Goal: Information Seeking & Learning: Learn about a topic

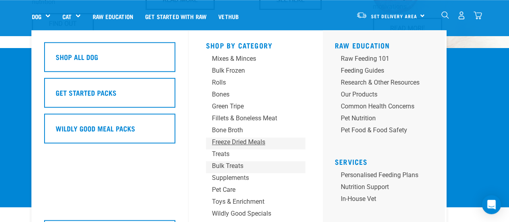
scroll to position [776, 0]
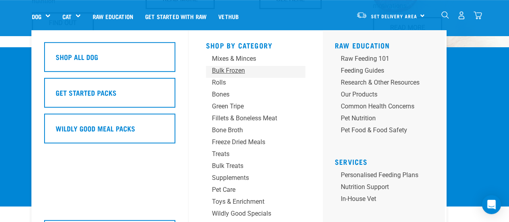
click at [225, 70] on div "Bulk Frozen" at bounding box center [249, 71] width 74 height 10
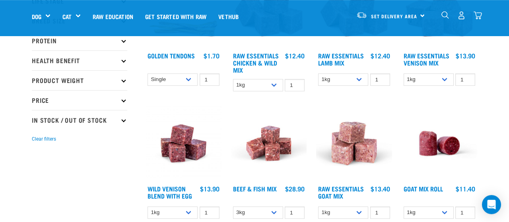
scroll to position [146, 0]
click at [233, 79] on select "1kg 3kg Bulk (10kg)" at bounding box center [258, 85] width 50 height 12
select select "14881"
click option "Bulk (10kg)" at bounding box center [0, 0] width 0 height 0
click at [318, 74] on select "1kg 3kg Bulk (10kg)" at bounding box center [343, 80] width 50 height 12
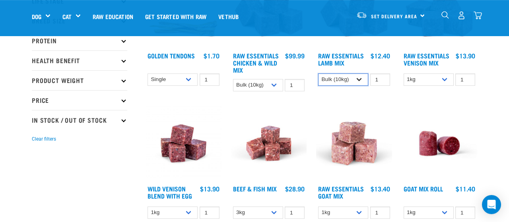
click option "Bulk (10kg)" at bounding box center [0, 0] width 0 height 0
click at [318, 74] on select "1kg 3kg Bulk (10kg)" at bounding box center [343, 80] width 50 height 12
select select "758"
click option "Bulk (20kg)" at bounding box center [0, 0] width 0 height 0
click at [404, 74] on select "1kg 3kg Bulk (20kg)" at bounding box center [429, 80] width 50 height 12
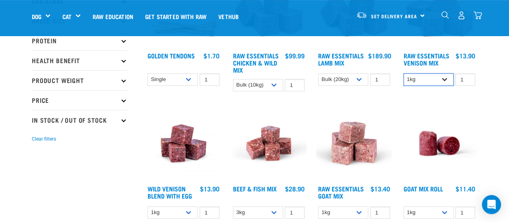
select select "732"
click option "Bulk (20kg)" at bounding box center [0, 0] width 0 height 0
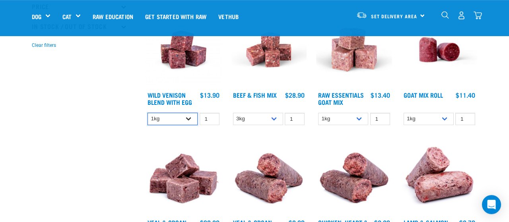
click at [148, 113] on select "1kg 3kg Bulk (10kg)" at bounding box center [173, 119] width 50 height 12
select select "50722"
click option "Bulk (10kg)" at bounding box center [0, 0] width 0 height 0
click at [233, 113] on select "3kg Bulk (10kg)" at bounding box center [258, 119] width 50 height 12
select select "435759"
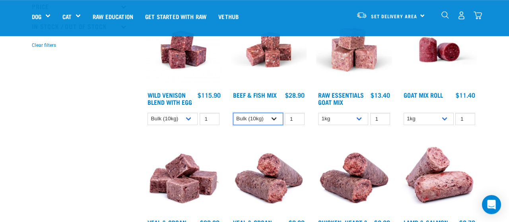
click option "Bulk (10kg)" at bounding box center [0, 0] width 0 height 0
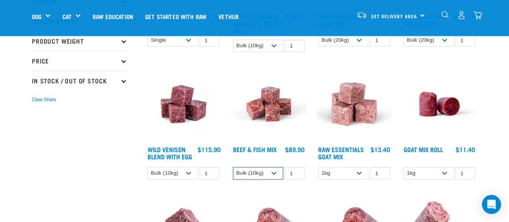
scroll to position [208, 0]
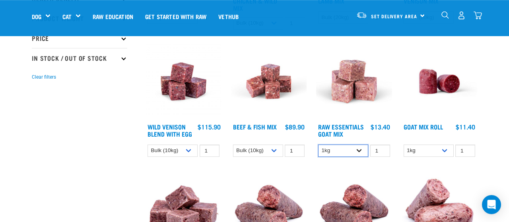
click at [318, 145] on select "1kg 3kg Bulk (10kg)" at bounding box center [343, 151] width 50 height 12
select select "344957"
click option "Bulk (10kg)" at bounding box center [0, 0] width 0 height 0
click at [404, 145] on select "1kg Bulk (10kg)" at bounding box center [429, 151] width 50 height 12
select select "443209"
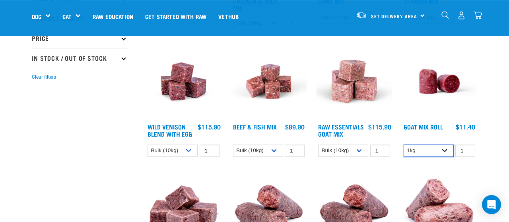
click option "Bulk (10kg)" at bounding box center [0, 0] width 0 height 0
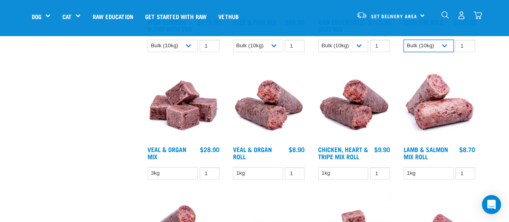
scroll to position [367, 0]
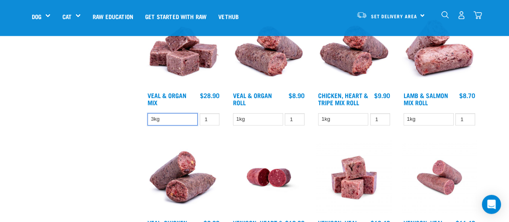
click at [148, 113] on select "3kg" at bounding box center [173, 119] width 50 height 12
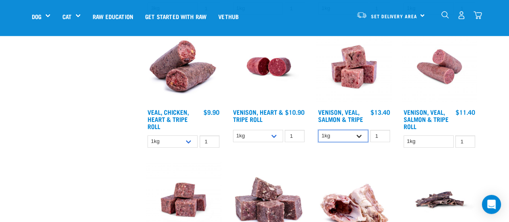
click at [318, 130] on select "1kg 3kg Bulk (18kg)" at bounding box center [343, 136] width 50 height 12
select select "327935"
click option "Bulk (18kg)" at bounding box center [0, 0] width 0 height 0
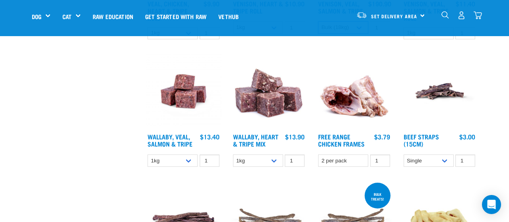
scroll to position [633, 0]
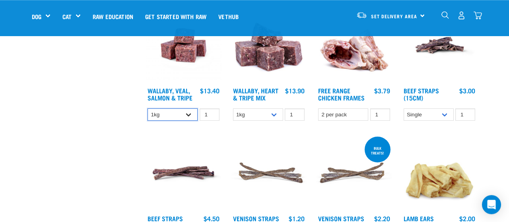
click at [148, 109] on select "1kg 3kg Bulk (18kg)" at bounding box center [173, 115] width 50 height 12
click at [233, 109] on select "1kg 3kg" at bounding box center [258, 115] width 50 height 12
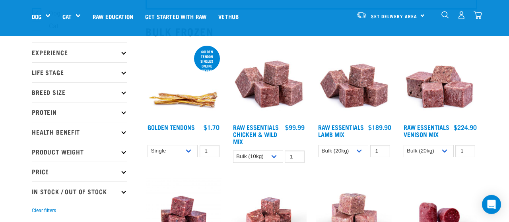
scroll to position [72, 0]
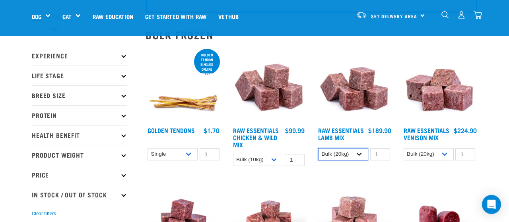
click at [318, 148] on select "1kg 3kg Bulk (10kg)" at bounding box center [343, 154] width 50 height 12
select select "341961"
click option "Bulk (10kg)" at bounding box center [0, 0] width 0 height 0
click at [352, 135] on h4 "Raw Essentials Lamb Mix" at bounding box center [343, 135] width 50 height 16
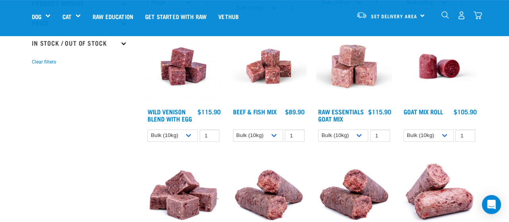
scroll to position [254, 0]
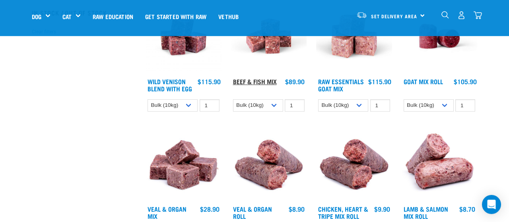
click at [265, 82] on link "Beef & Fish Mix" at bounding box center [255, 82] width 44 height 4
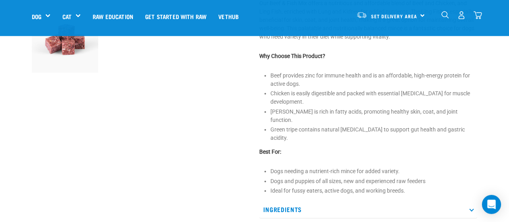
scroll to position [279, 0]
click at [313, 91] on li "Chicken is easily digestible and packed with essential amino acids for muscle d…" at bounding box center [373, 96] width 207 height 17
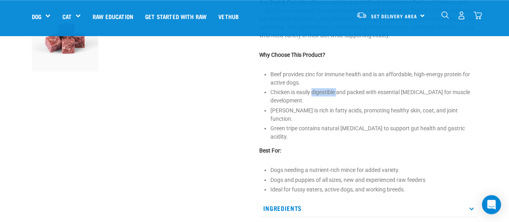
click at [313, 91] on li "Chicken is easily digestible and packed with essential amino acids for muscle d…" at bounding box center [373, 96] width 207 height 17
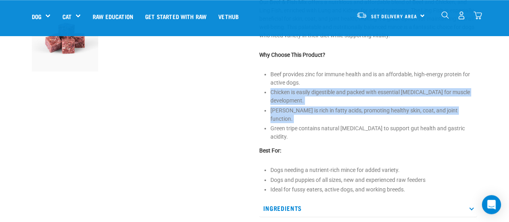
drag, startPoint x: 313, startPoint y: 91, endPoint x: 334, endPoint y: 136, distance: 49.8
click at [334, 136] on div "Beef & Fish Mix ☆ ☆ ☆ ☆ ☆ See Reviews" at bounding box center [368, 35] width 227 height 533
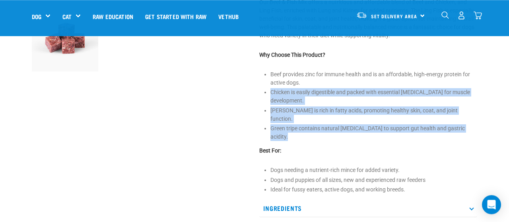
click at [334, 136] on div "Beef & Fish Mix ☆ ☆ ☆ ☆ ☆ See Reviews" at bounding box center [368, 35] width 227 height 533
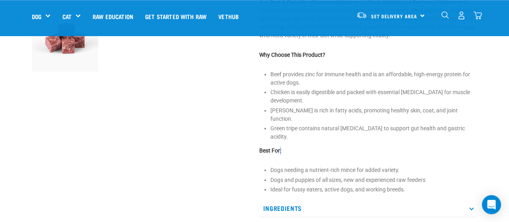
click at [334, 136] on div "Beef & Fish Mix ☆ ☆ ☆ ☆ ☆ See Reviews" at bounding box center [368, 35] width 227 height 533
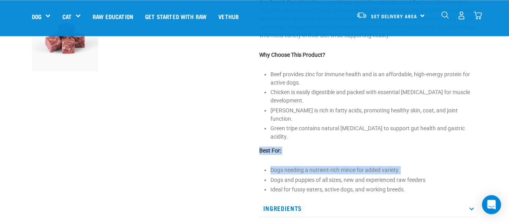
drag, startPoint x: 334, startPoint y: 136, endPoint x: 337, endPoint y: 169, distance: 33.2
click at [337, 169] on div "Beef & Fish Mix ☆ ☆ ☆ ☆ ☆ See Reviews" at bounding box center [368, 35] width 227 height 533
click at [337, 176] on li "Dogs and puppies of all sizes, new and experienced raw feeders" at bounding box center [373, 180] width 207 height 8
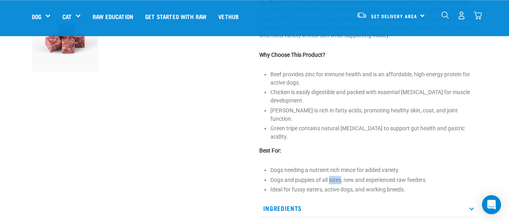
click at [337, 176] on li "Dogs and puppies of all sizes, new and experienced raw feeders" at bounding box center [373, 180] width 207 height 8
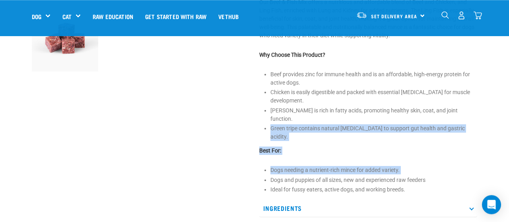
drag, startPoint x: 337, startPoint y: 169, endPoint x: 332, endPoint y: 125, distance: 44.4
click at [332, 125] on div "Beef & Fish Mix ☆ ☆ ☆ ☆ ☆ See Reviews" at bounding box center [368, 35] width 227 height 533
click at [332, 125] on li "Green tripe contains natural digestive enzymes to support gut health and gastri…" at bounding box center [373, 132] width 207 height 17
drag, startPoint x: 332, startPoint y: 125, endPoint x: 363, endPoint y: 175, distance: 58.5
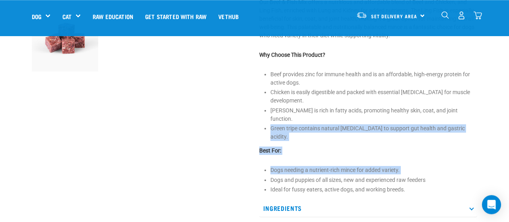
click at [363, 175] on div "Beef & Fish Mix ☆ ☆ ☆ ☆ ☆ See Reviews" at bounding box center [368, 35] width 227 height 533
click at [363, 176] on li "Dogs and puppies of all sizes, new and experienced raw feeders" at bounding box center [373, 180] width 207 height 8
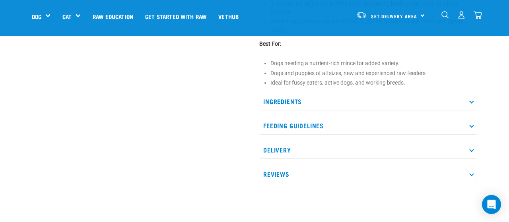
scroll to position [391, 0]
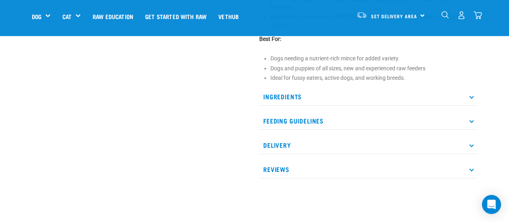
click at [332, 98] on p "Ingredients" at bounding box center [368, 97] width 218 height 18
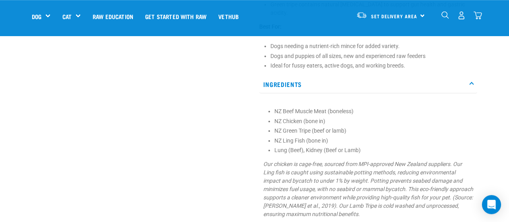
scroll to position [403, 0]
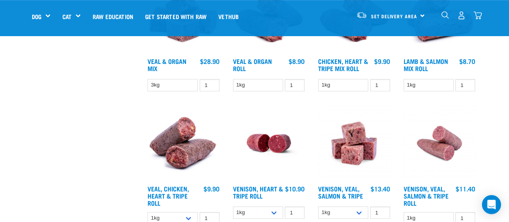
scroll to position [404, 0]
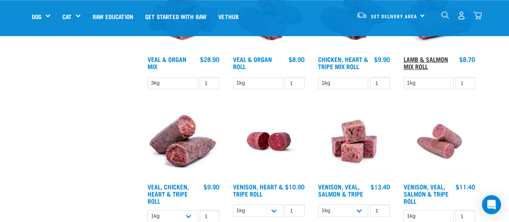
click at [426, 62] on link "Lamb & Salmon Mix Roll" at bounding box center [426, 62] width 45 height 11
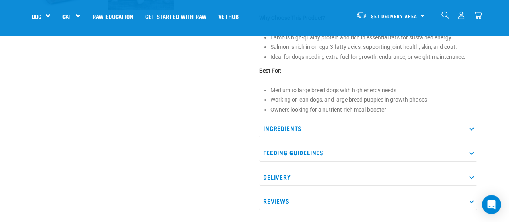
scroll to position [336, 0]
